Goal: Task Accomplishment & Management: Use online tool/utility

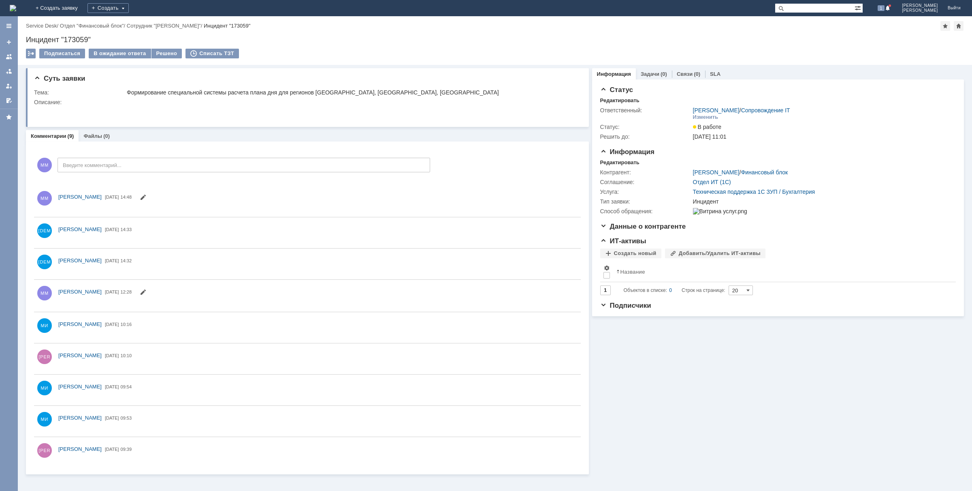
click at [16, 6] on img at bounding box center [13, 8] width 6 height 6
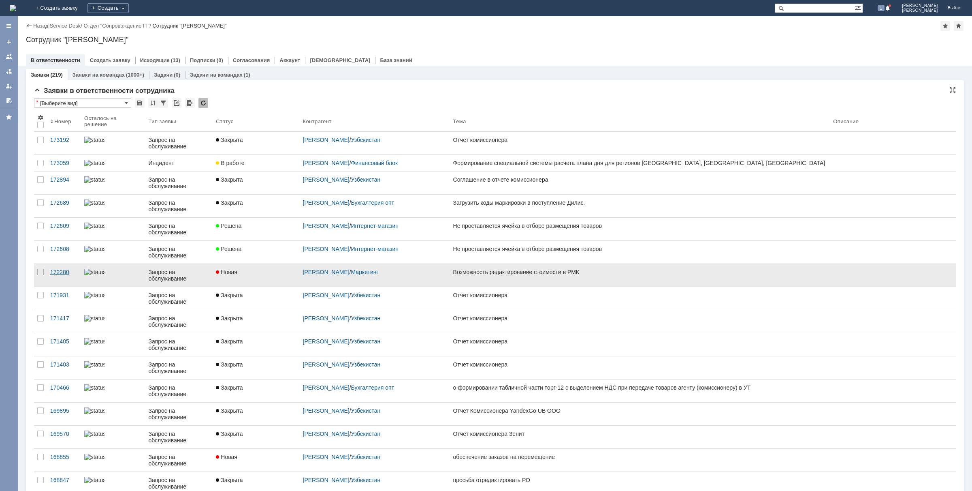
click at [60, 275] on div "172280" at bounding box center [64, 272] width 28 height 6
click at [58, 273] on div "172280" at bounding box center [64, 272] width 28 height 6
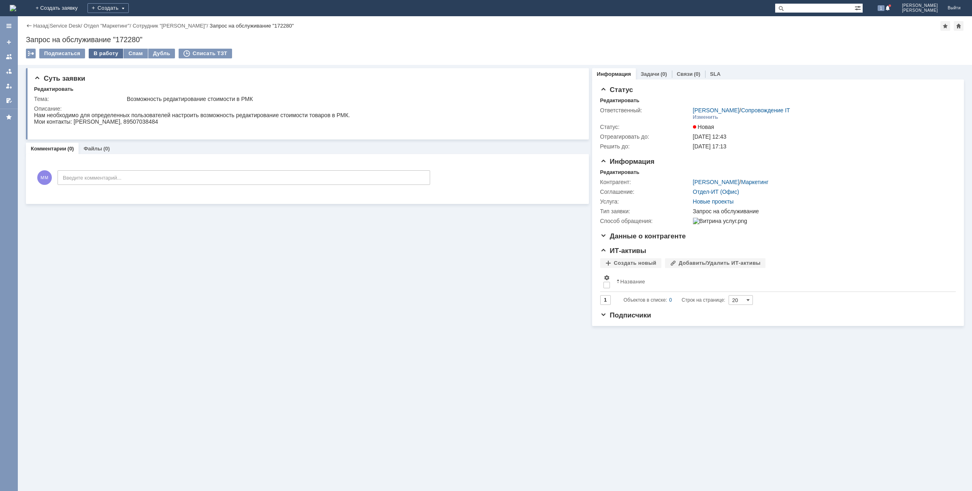
click at [105, 55] on div "В работу" at bounding box center [106, 54] width 34 height 10
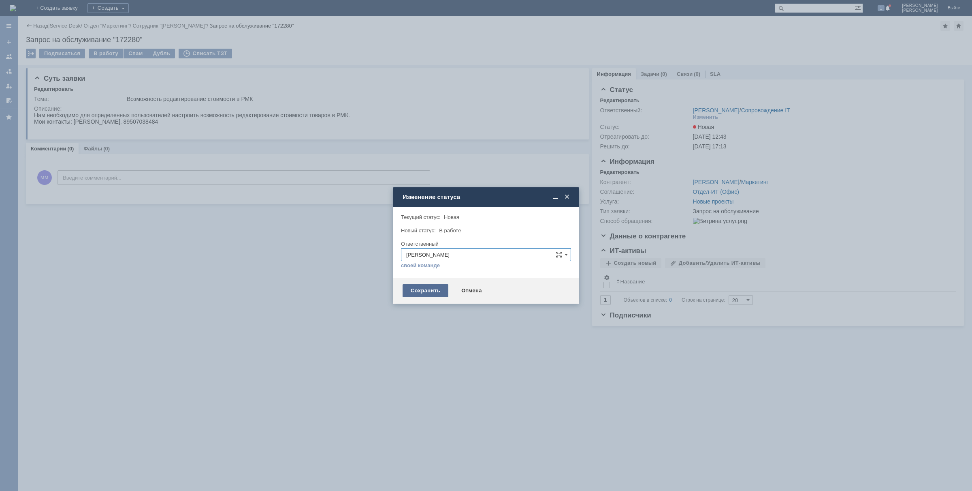
click at [430, 290] on div "Сохранить" at bounding box center [426, 290] width 46 height 13
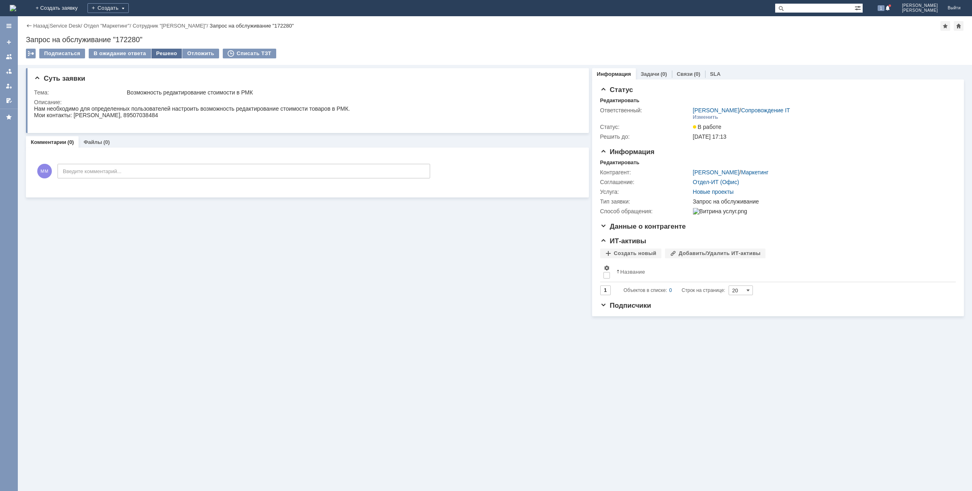
click at [166, 53] on div "Решено" at bounding box center [166, 54] width 31 height 10
